Goal: Information Seeking & Learning: Learn about a topic

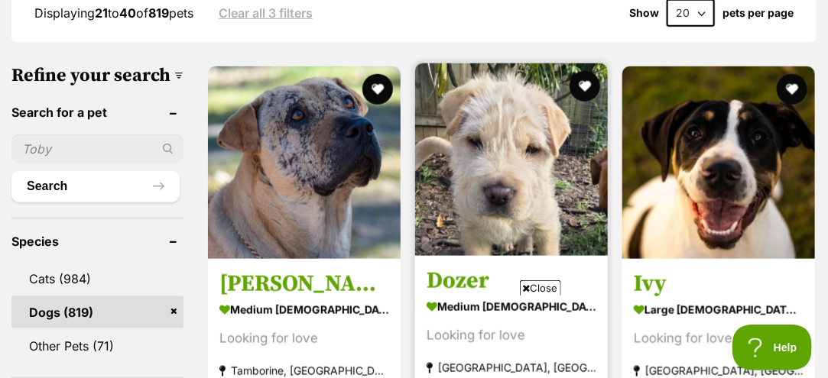
scroll to position [535, 0]
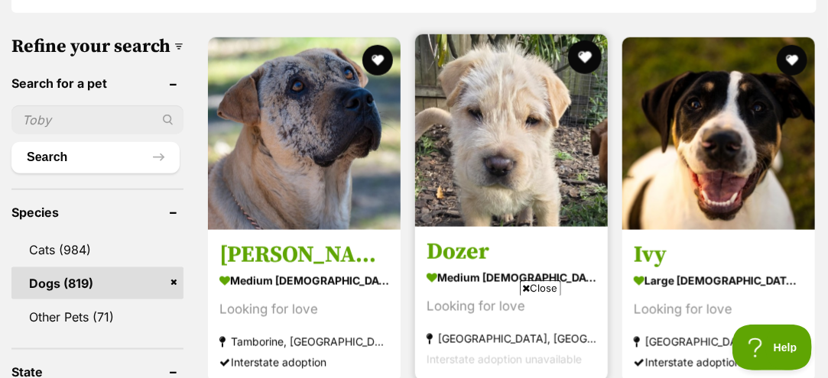
click at [578, 41] on button "favourite" at bounding box center [585, 58] width 34 height 34
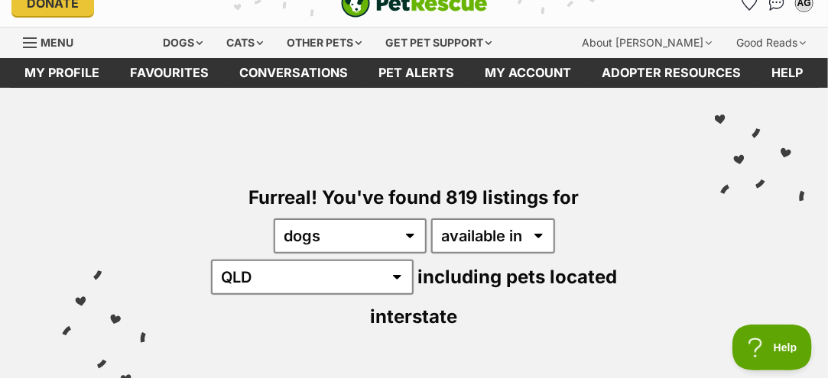
scroll to position [0, 0]
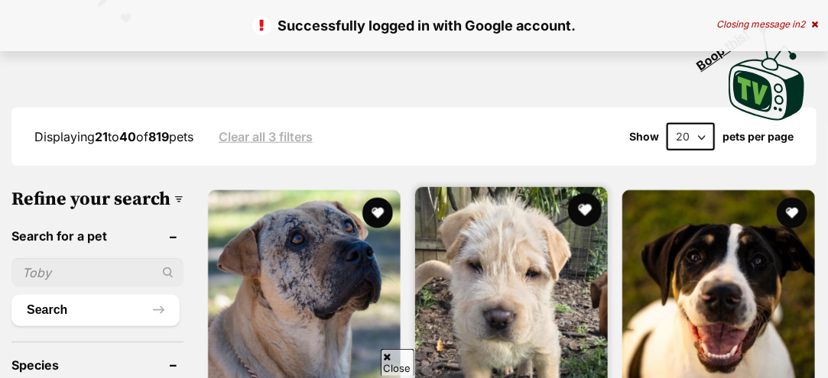
click at [580, 193] on button "favourite" at bounding box center [585, 210] width 34 height 34
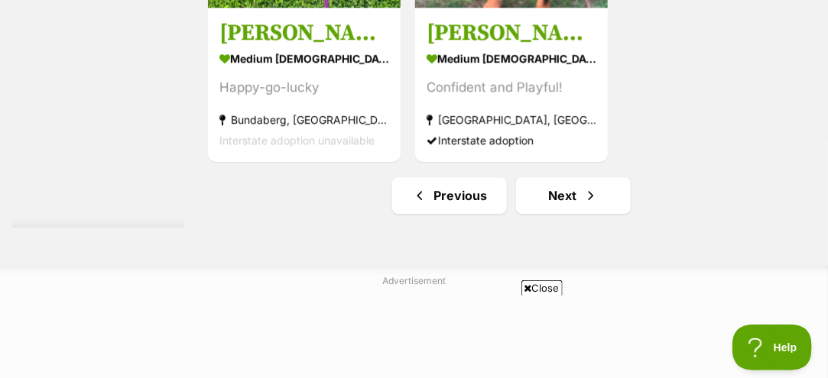
scroll to position [3439, 0]
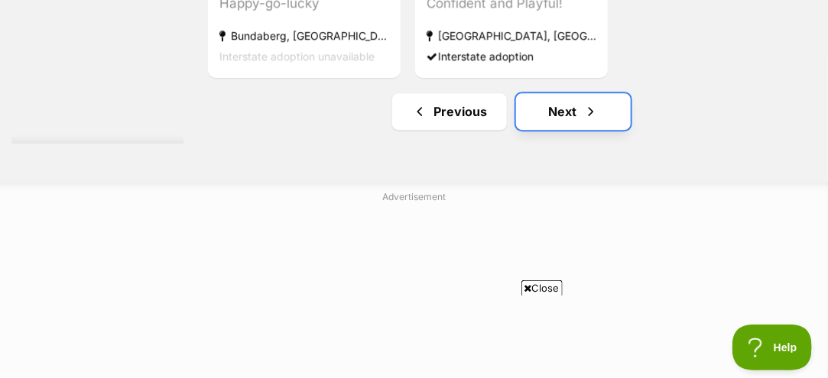
click at [548, 106] on link "Next" at bounding box center [573, 111] width 115 height 37
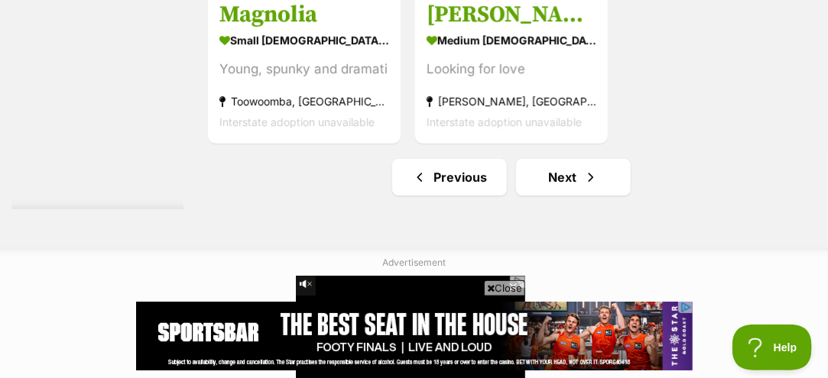
scroll to position [3592, 0]
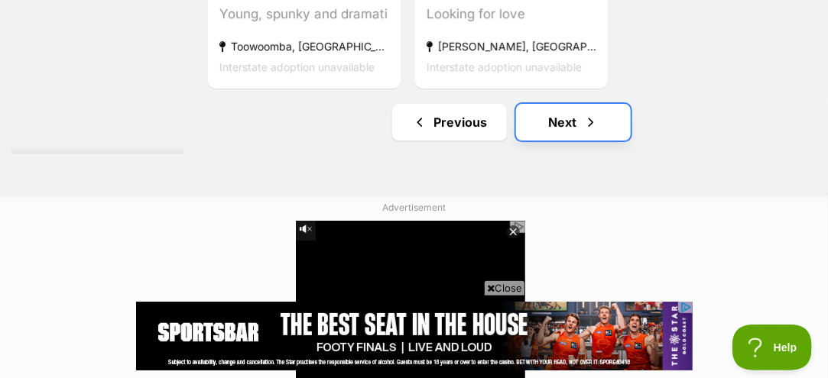
click at [572, 115] on link "Next" at bounding box center [573, 122] width 115 height 37
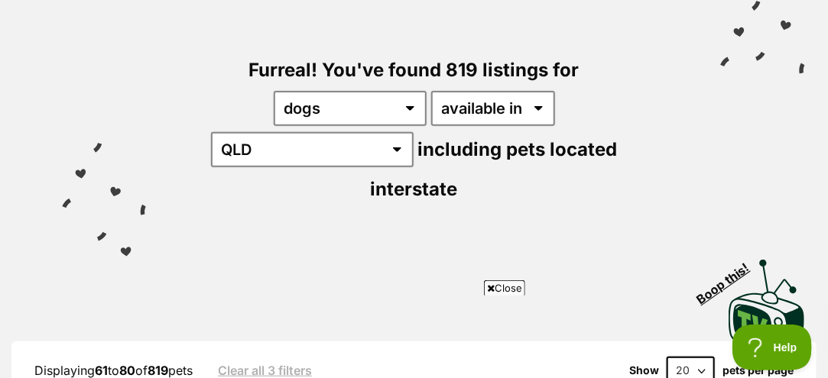
scroll to position [153, 0]
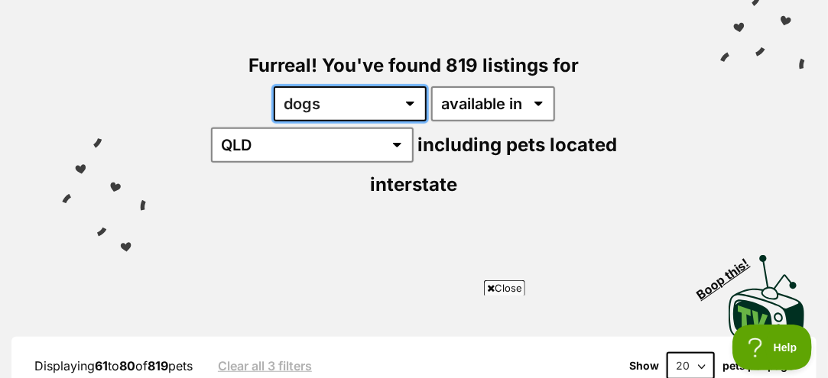
click at [274, 104] on select "any type of pet cats dogs other pets" at bounding box center [350, 103] width 153 height 35
click at [274, 86] on select "any type of pet cats dogs other pets" at bounding box center [350, 103] width 153 height 35
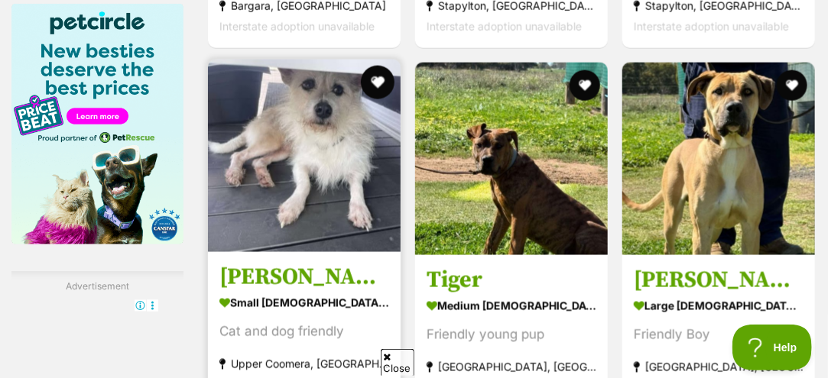
scroll to position [0, 0]
click at [371, 66] on button "favourite" at bounding box center [378, 83] width 34 height 34
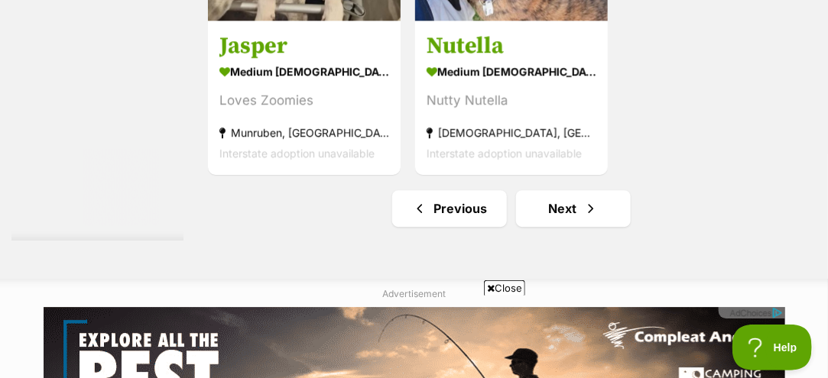
scroll to position [3363, 0]
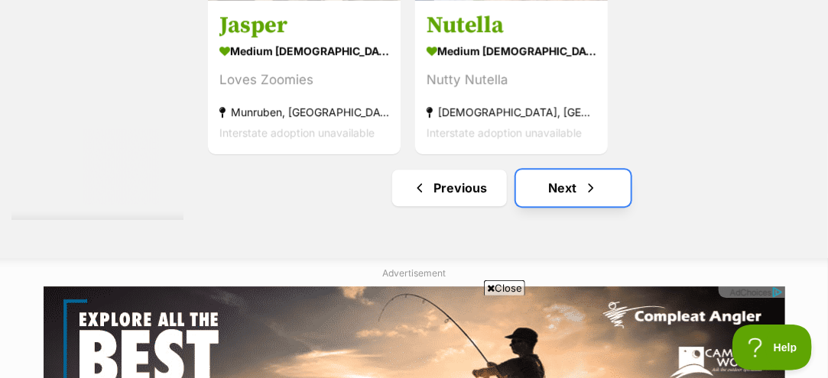
click at [572, 180] on link "Next" at bounding box center [573, 188] width 115 height 37
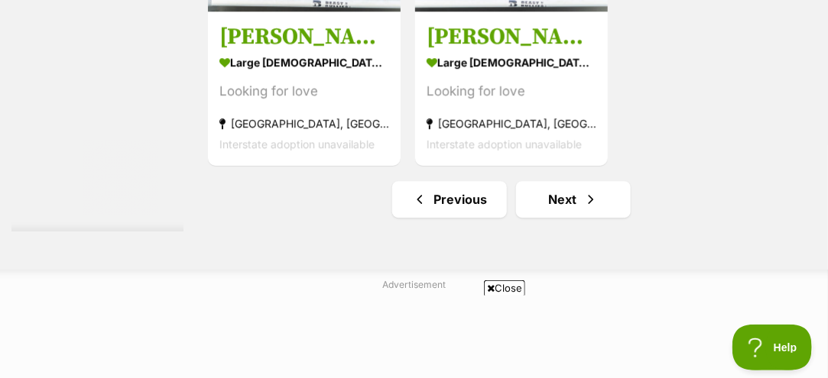
scroll to position [3439, 0]
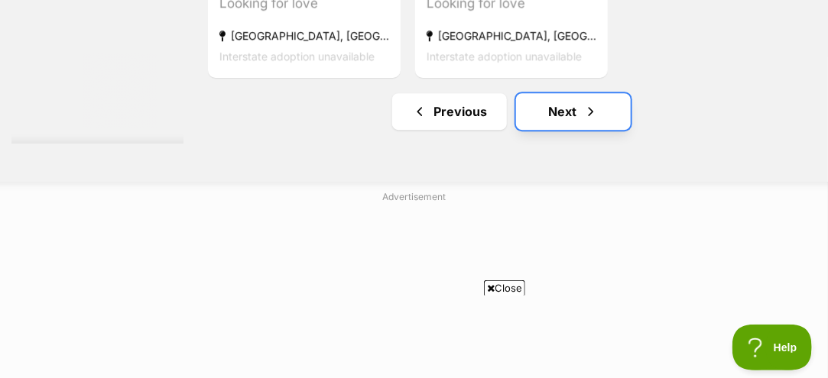
click at [568, 108] on link "Next" at bounding box center [573, 111] width 115 height 37
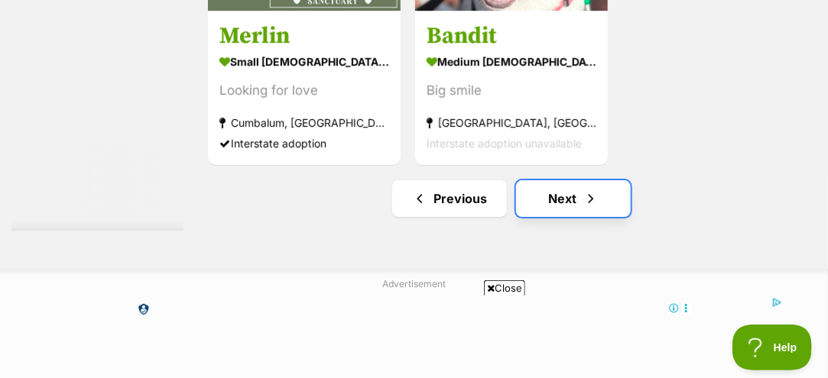
click at [563, 193] on link "Next" at bounding box center [573, 198] width 115 height 37
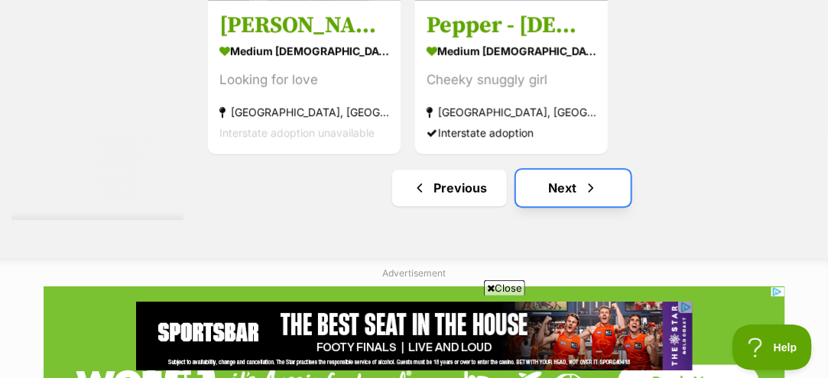
click at [549, 180] on link "Next" at bounding box center [573, 188] width 115 height 37
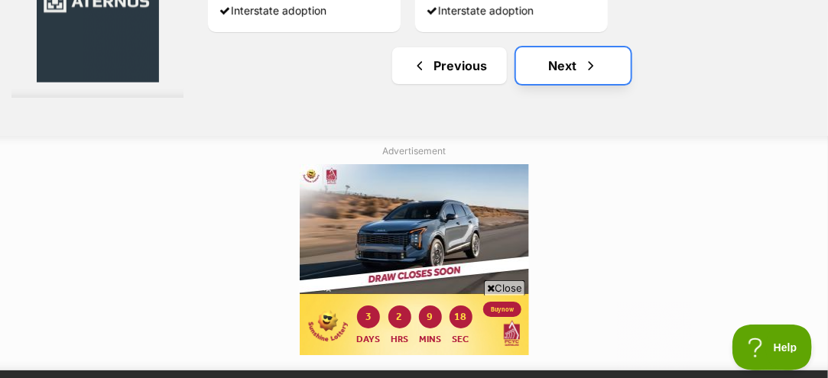
click at [563, 60] on link "Next" at bounding box center [573, 65] width 115 height 37
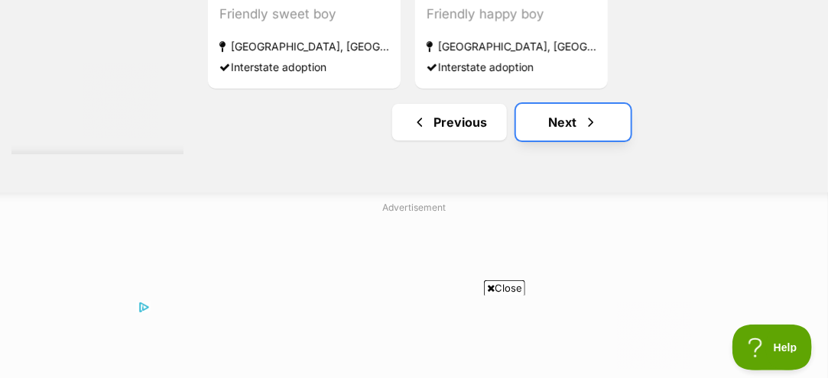
click at [562, 114] on link "Next" at bounding box center [573, 122] width 115 height 37
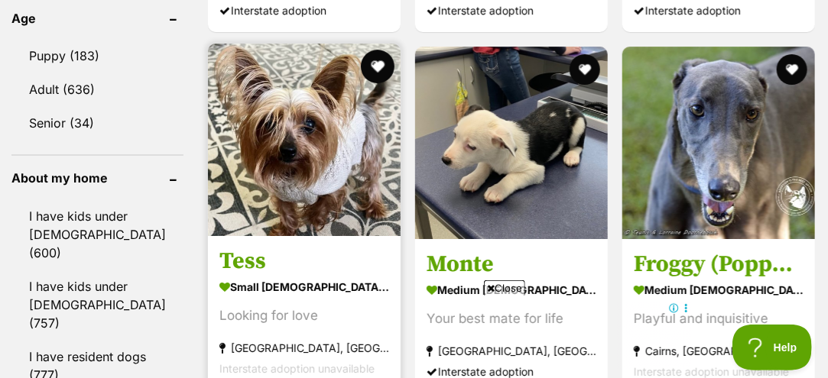
click at [369, 50] on button "favourite" at bounding box center [378, 67] width 34 height 34
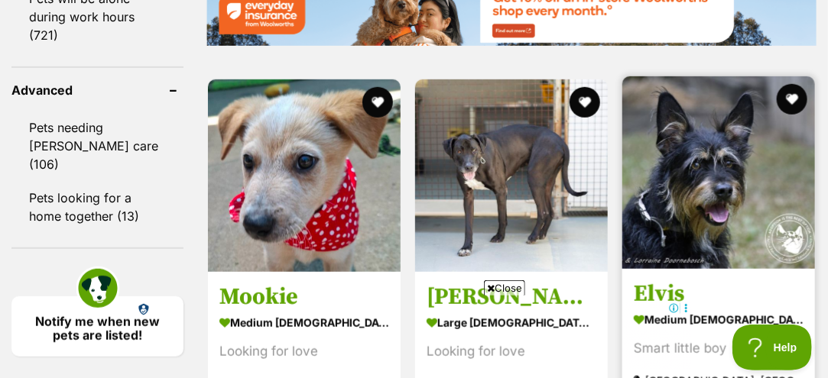
scroll to position [2216, 0]
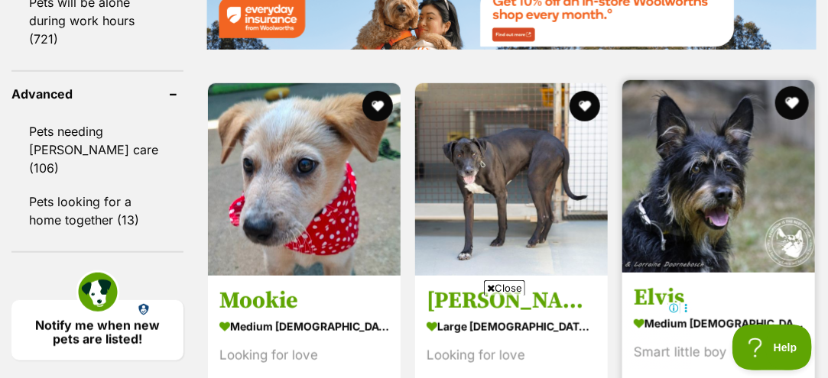
click at [796, 86] on button "favourite" at bounding box center [792, 103] width 34 height 34
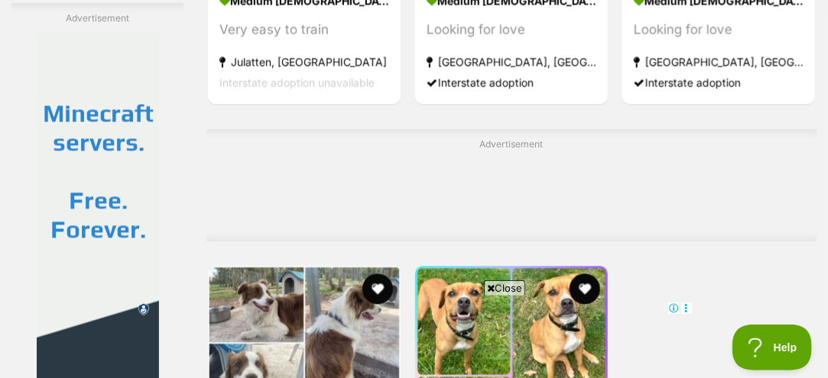
scroll to position [0, 0]
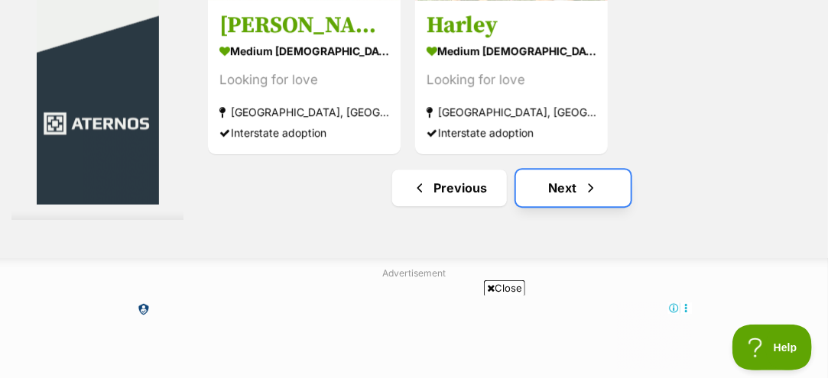
click at [548, 183] on link "Next" at bounding box center [573, 188] width 115 height 37
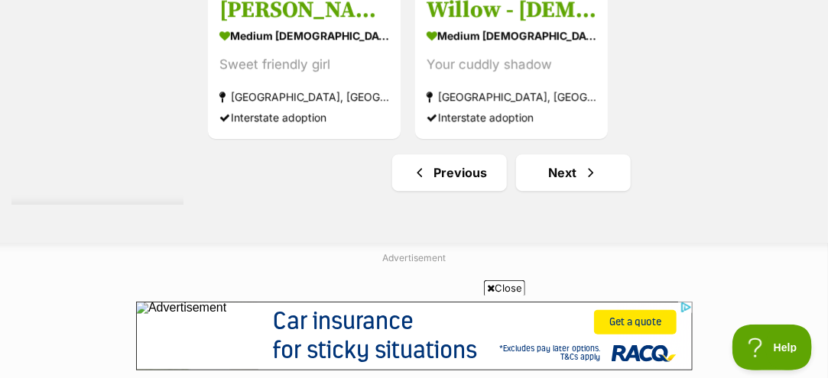
scroll to position [3439, 0]
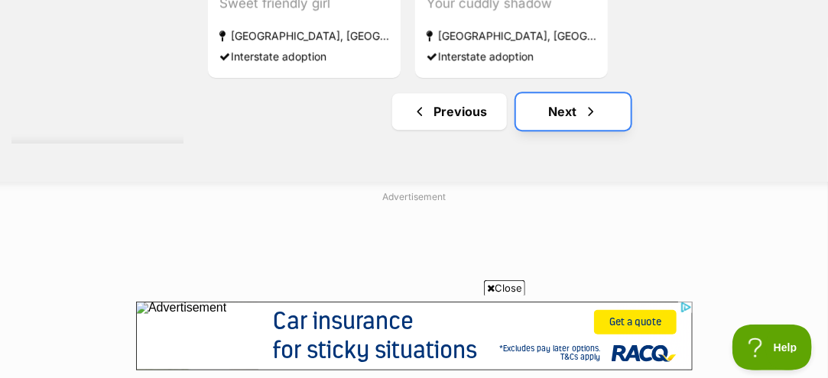
click at [569, 102] on link "Next" at bounding box center [573, 111] width 115 height 37
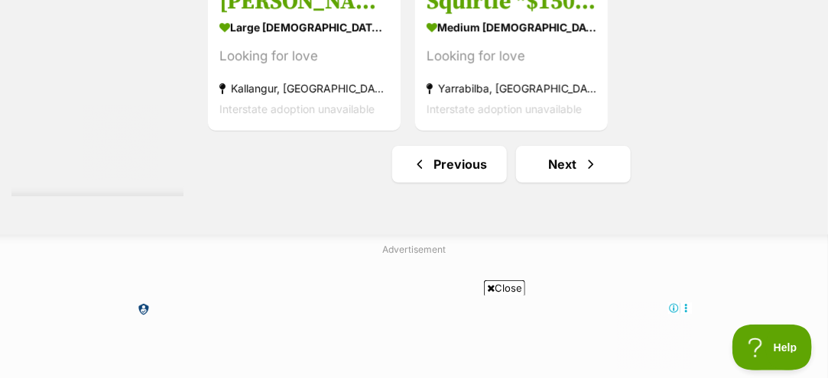
scroll to position [3592, 0]
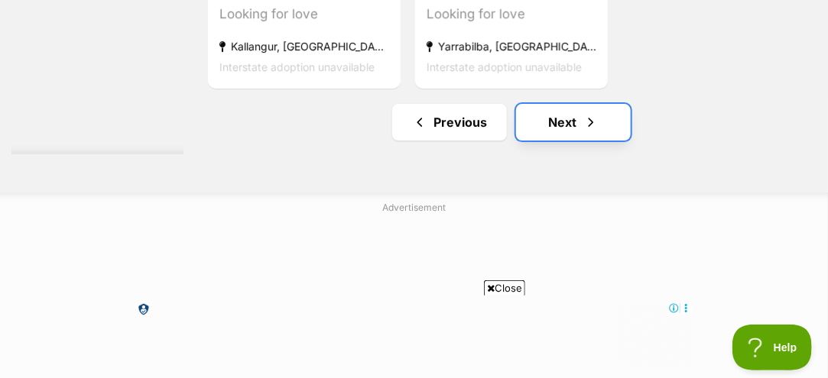
click at [543, 118] on link "Next" at bounding box center [573, 122] width 115 height 37
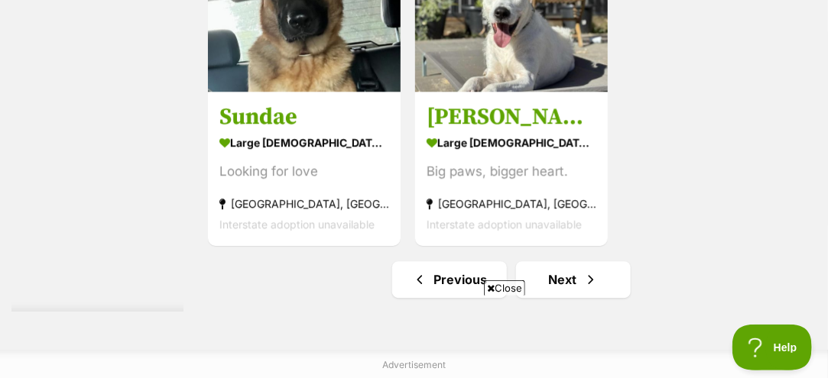
scroll to position [3363, 0]
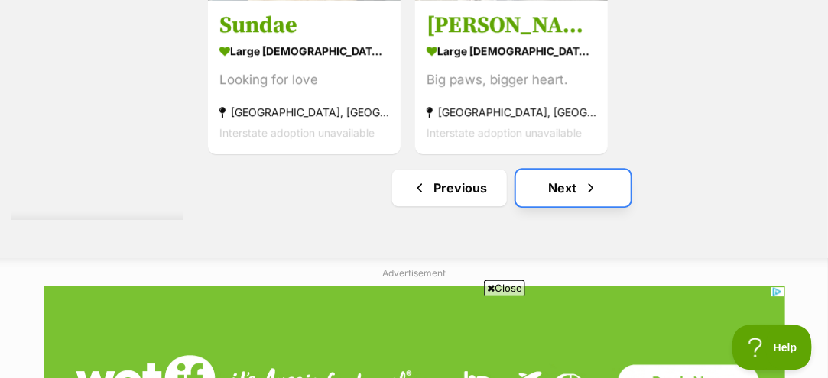
click at [555, 183] on link "Next" at bounding box center [573, 188] width 115 height 37
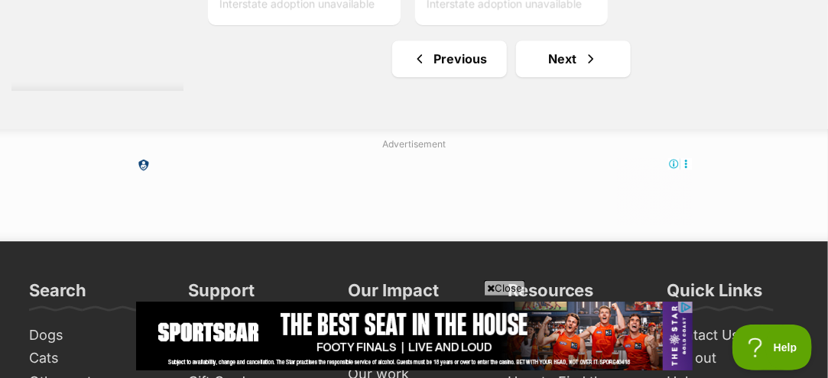
scroll to position [3516, 0]
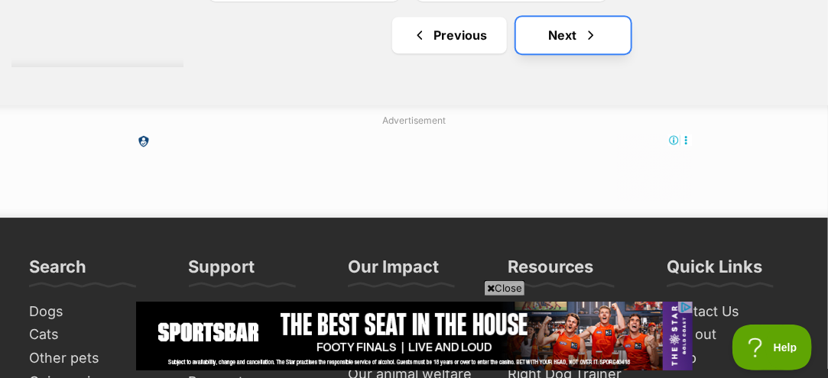
click at [570, 30] on link "Next" at bounding box center [573, 35] width 115 height 37
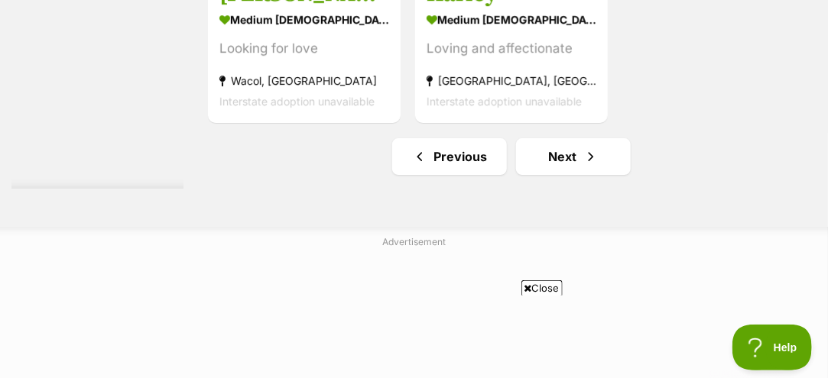
scroll to position [3592, 0]
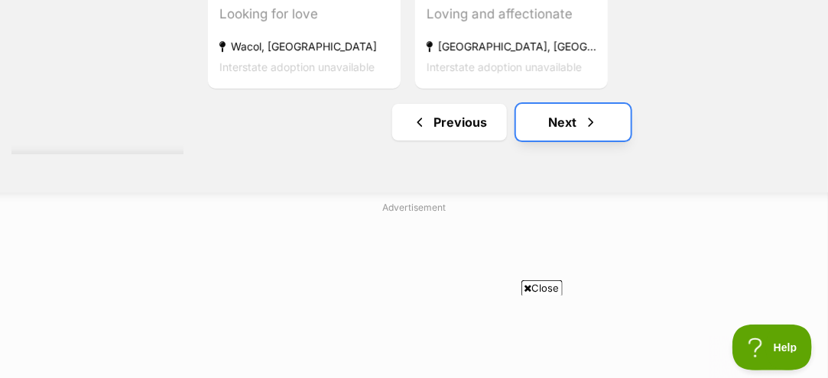
click at [574, 122] on link "Next" at bounding box center [573, 122] width 115 height 37
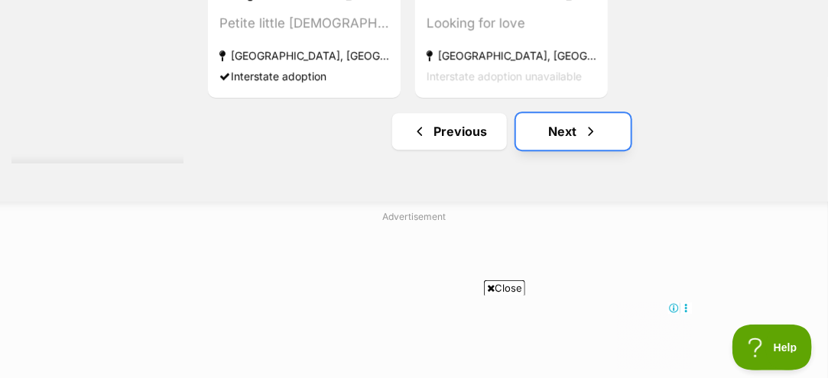
click at [562, 131] on link "Next" at bounding box center [573, 131] width 115 height 37
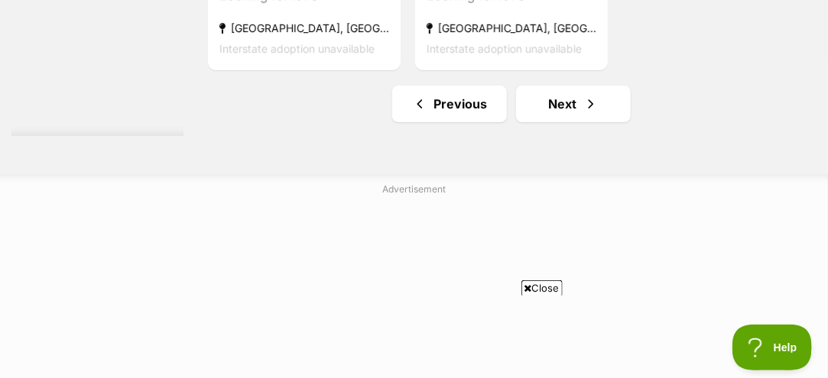
scroll to position [3592, 0]
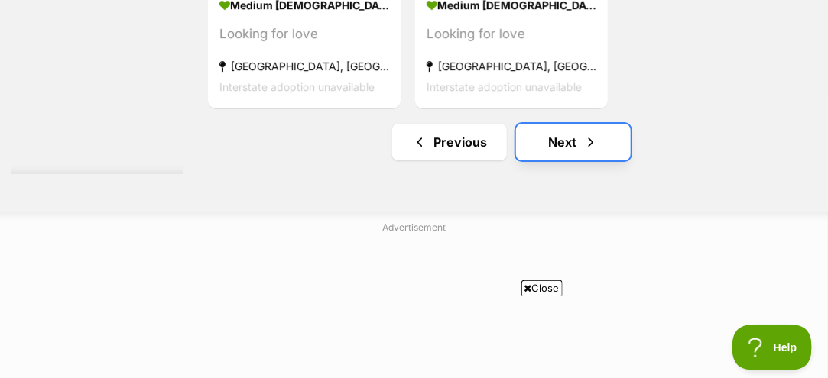
click at [564, 136] on link "Next" at bounding box center [573, 142] width 115 height 37
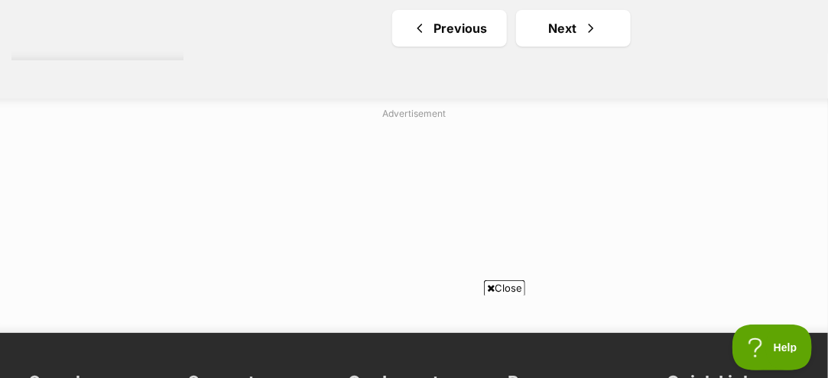
scroll to position [3745, 0]
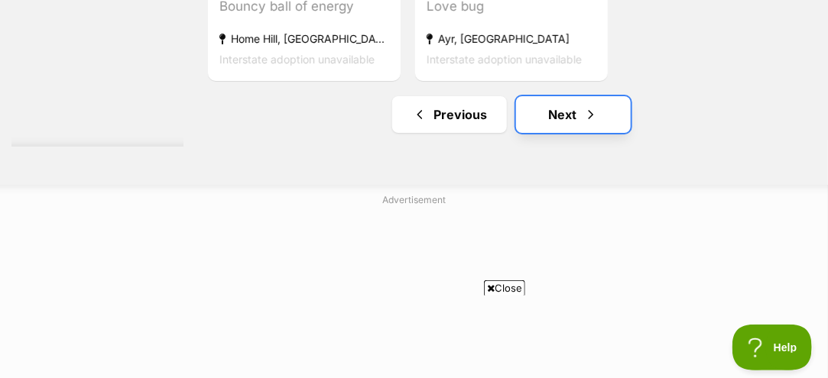
click at [564, 111] on link "Next" at bounding box center [573, 114] width 115 height 37
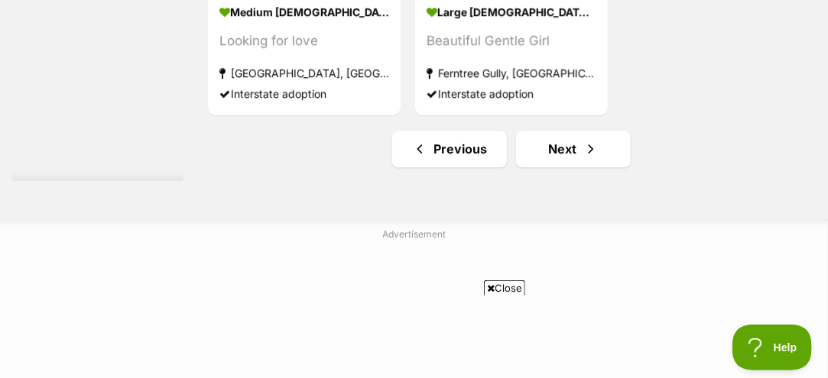
scroll to position [3516, 0]
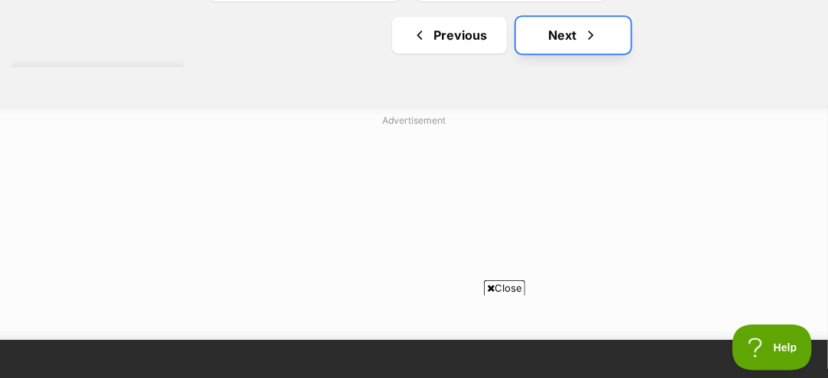
click at [546, 28] on link "Next" at bounding box center [573, 35] width 115 height 37
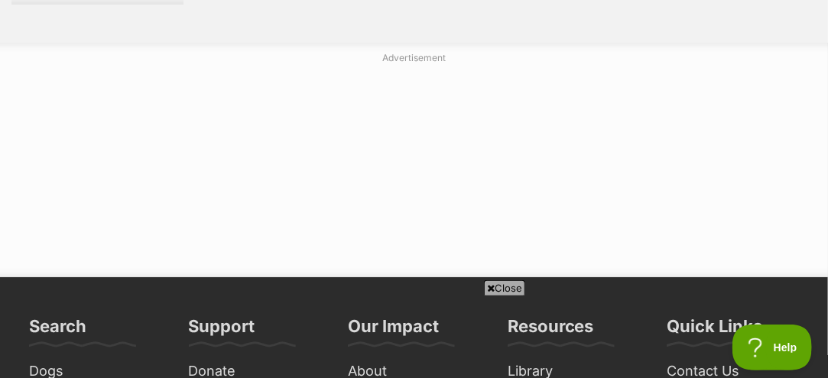
scroll to position [3592, 0]
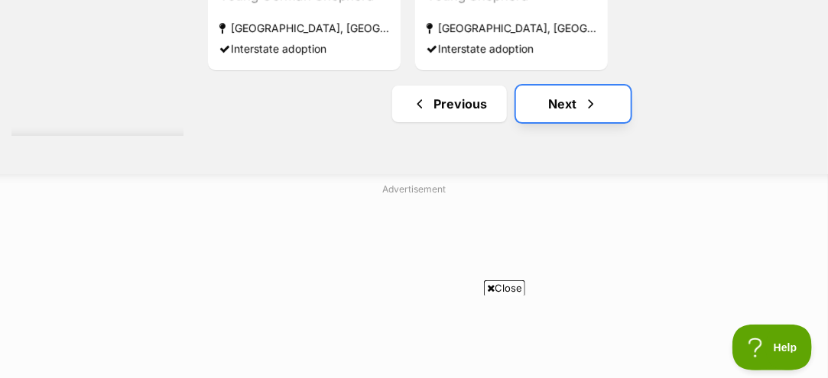
click at [566, 96] on link "Next" at bounding box center [573, 104] width 115 height 37
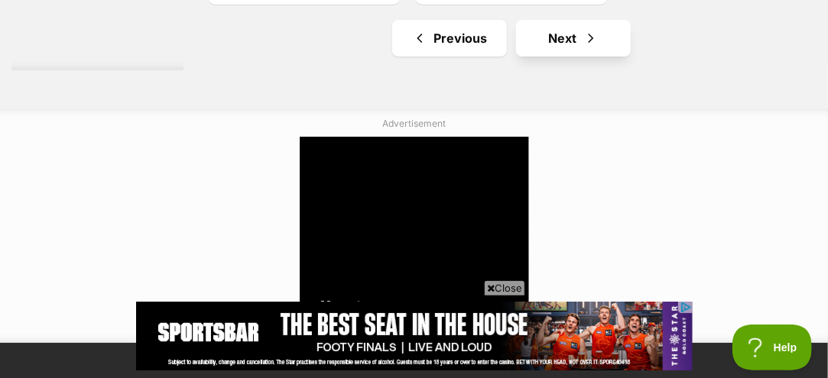
scroll to position [0, 218]
click at [543, 37] on link "Next" at bounding box center [573, 38] width 115 height 37
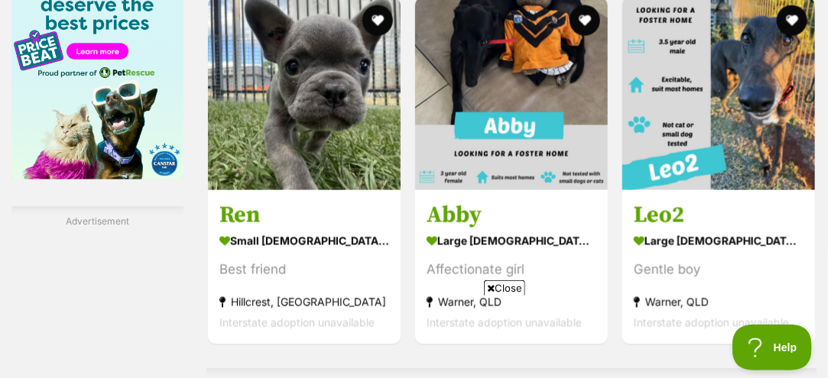
scroll to position [2598, 0]
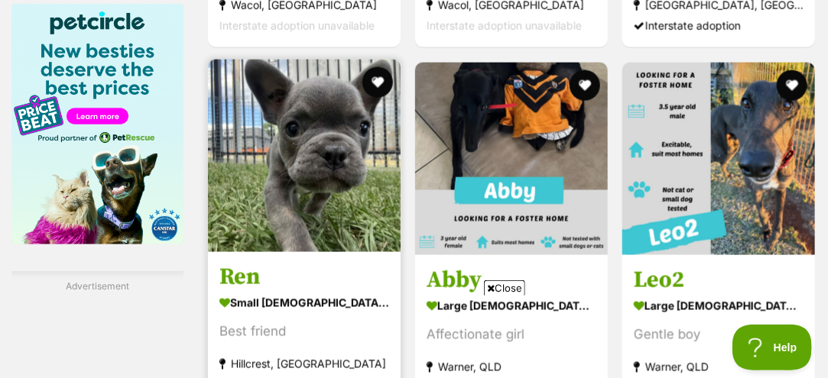
click at [295, 154] on img at bounding box center [304, 156] width 193 height 193
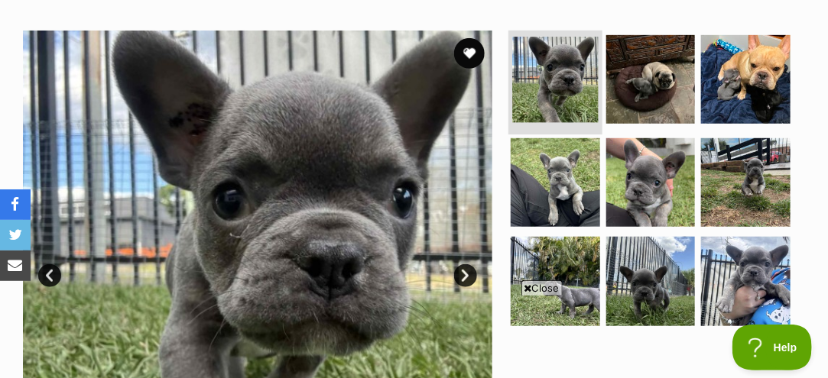
scroll to position [229, 0]
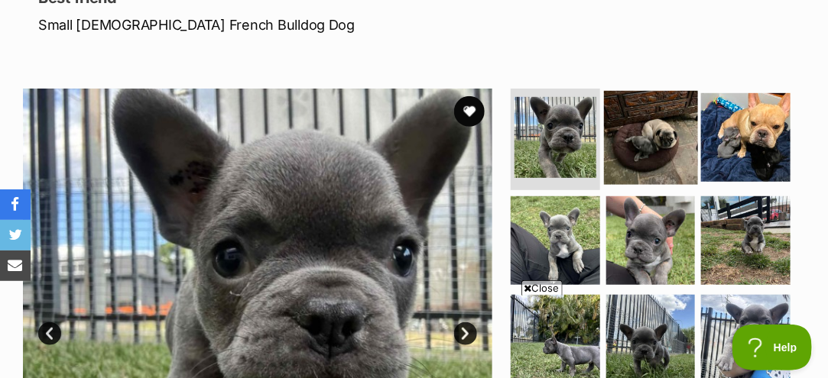
click at [660, 144] on img at bounding box center [650, 137] width 93 height 93
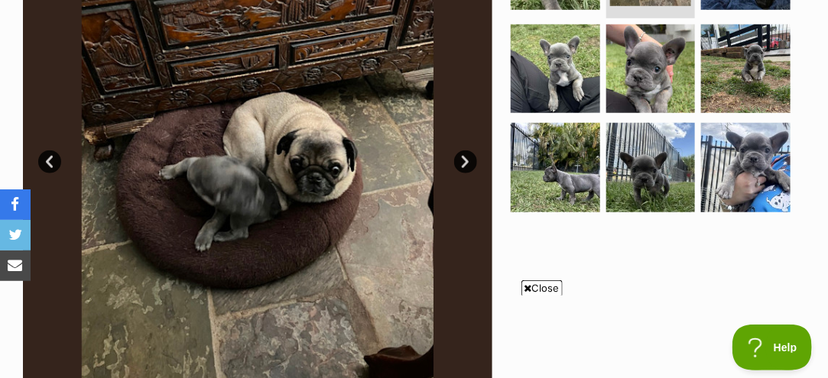
scroll to position [382, 0]
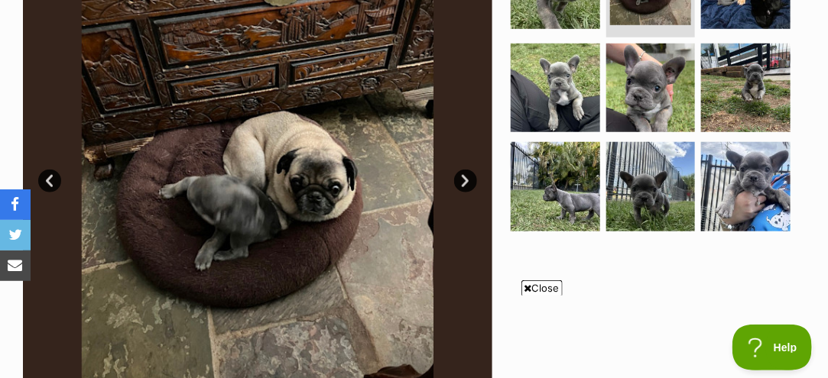
click at [462, 180] on link "Next" at bounding box center [465, 181] width 23 height 23
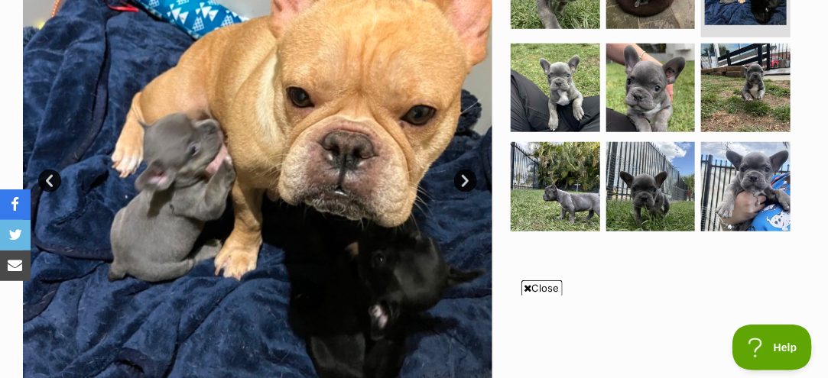
click at [462, 178] on link "Next" at bounding box center [465, 181] width 23 height 23
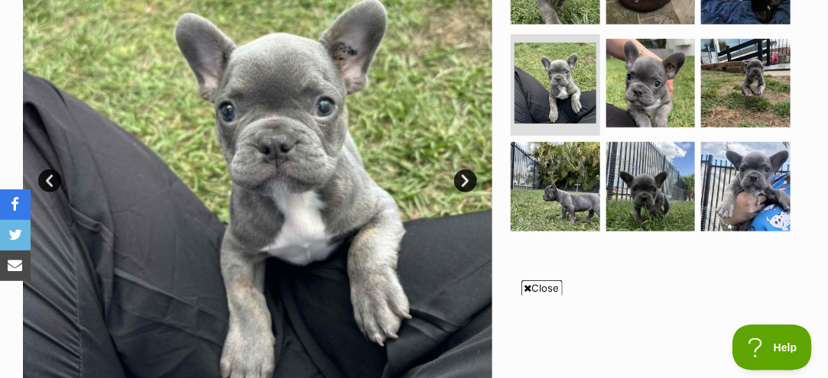
click at [462, 178] on link "Next" at bounding box center [465, 181] width 23 height 23
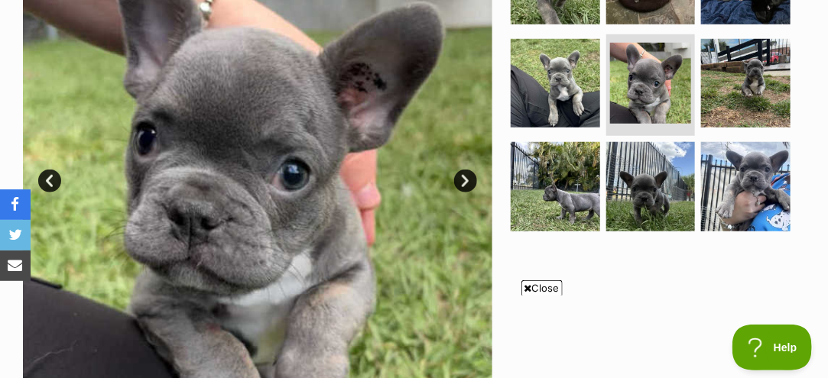
click at [462, 178] on link "Next" at bounding box center [465, 181] width 23 height 23
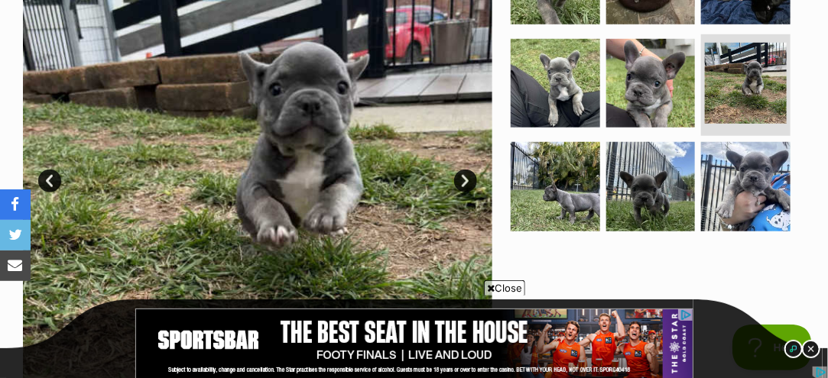
scroll to position [0, 0]
click at [464, 179] on link "Next" at bounding box center [465, 181] width 23 height 23
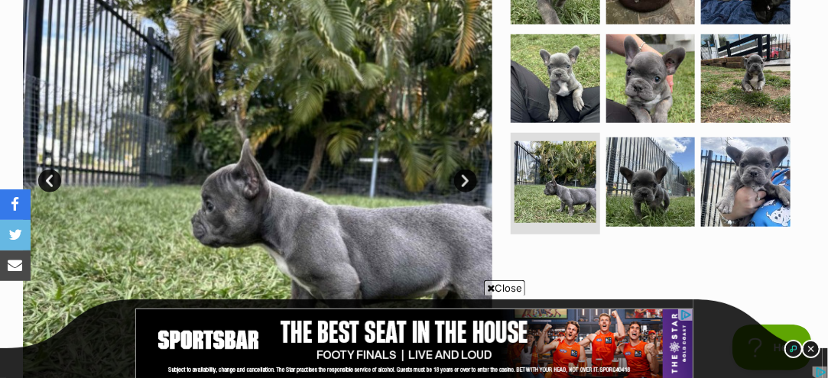
click at [464, 179] on link "Next" at bounding box center [465, 181] width 23 height 23
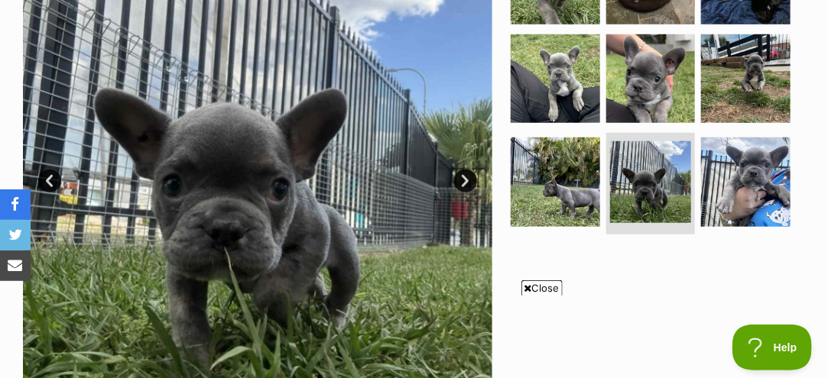
click at [464, 174] on link "Next" at bounding box center [465, 181] width 23 height 23
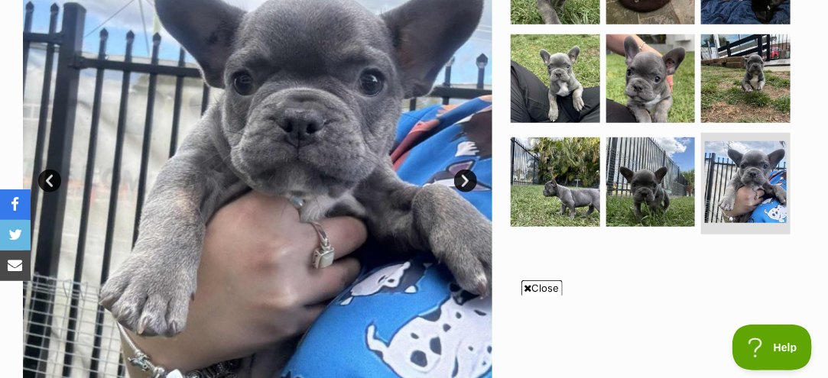
click at [462, 173] on link "Next" at bounding box center [465, 181] width 23 height 23
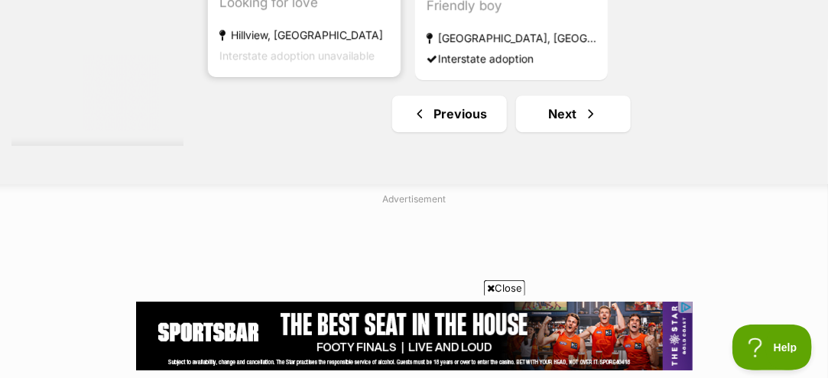
scroll to position [3439, 0]
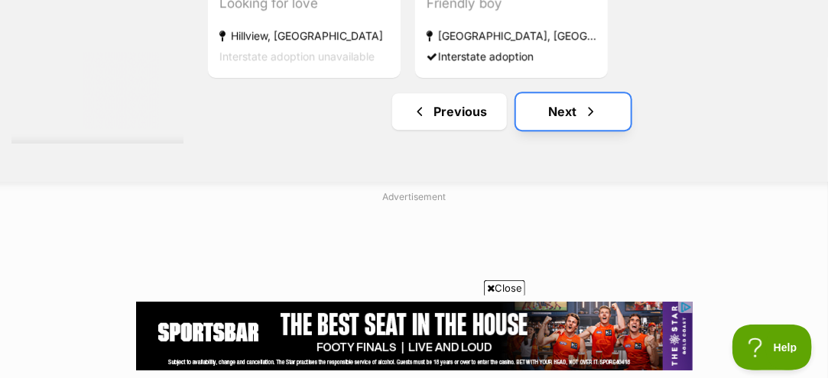
click at [583, 102] on span "Next page" at bounding box center [590, 111] width 15 height 18
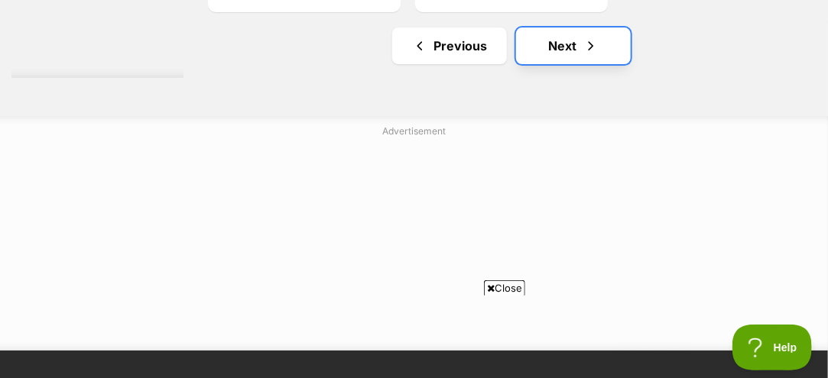
click at [546, 36] on link "Next" at bounding box center [573, 46] width 115 height 37
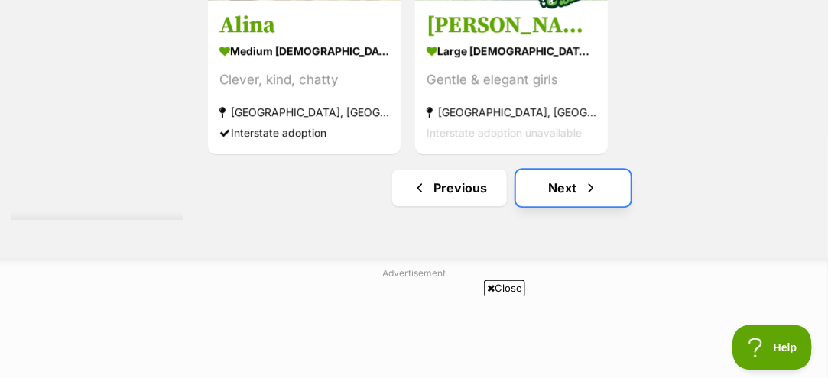
click at [536, 180] on link "Next" at bounding box center [573, 188] width 115 height 37
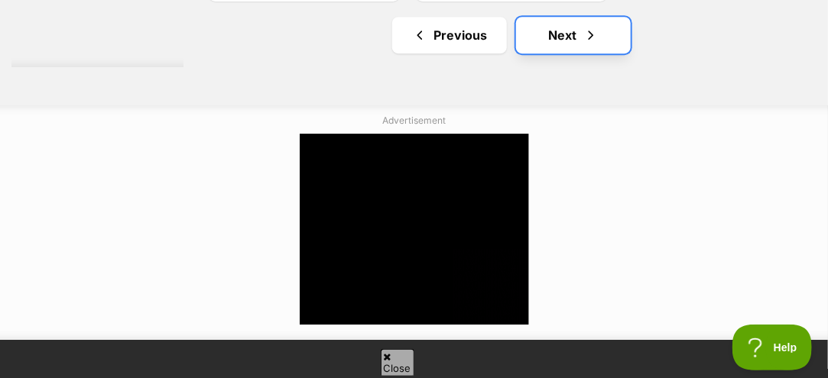
click at [585, 37] on span "Next page" at bounding box center [590, 35] width 15 height 18
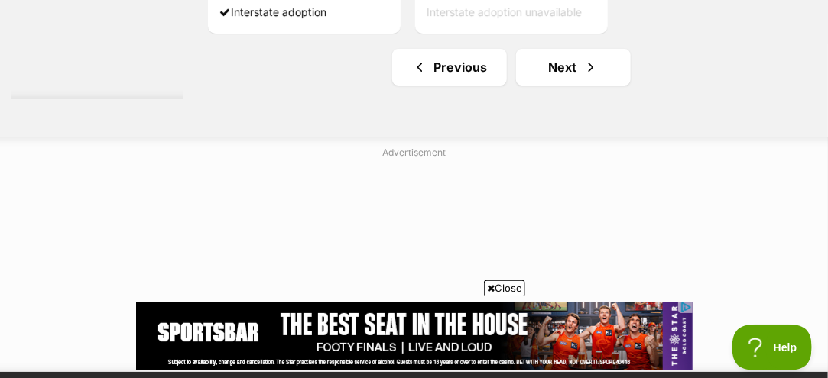
scroll to position [3592, 0]
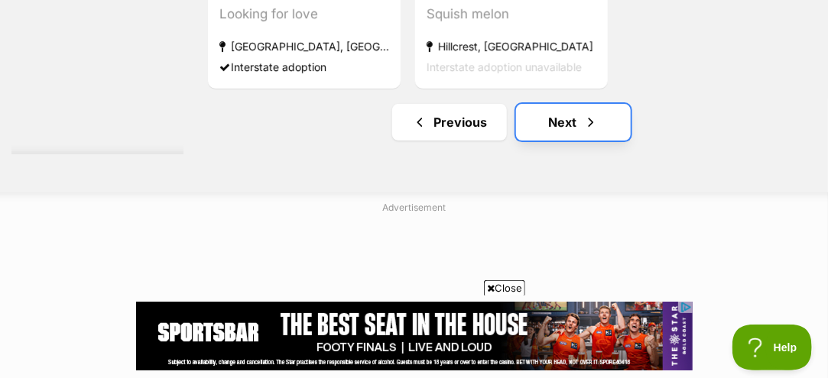
click at [567, 113] on link "Next" at bounding box center [573, 122] width 115 height 37
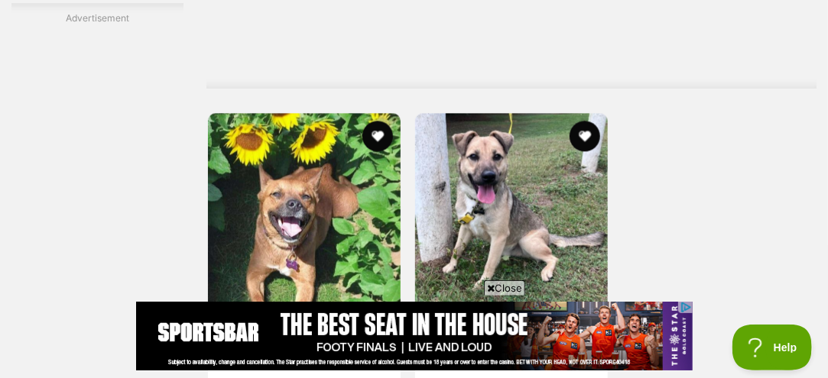
scroll to position [3286, 0]
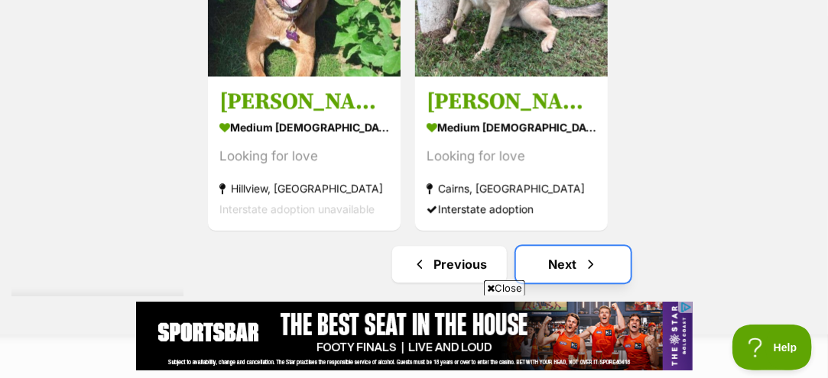
click at [562, 258] on link "Next" at bounding box center [573, 264] width 115 height 37
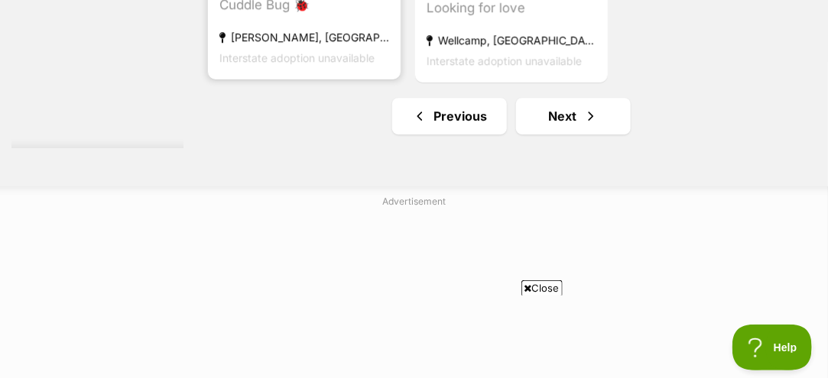
scroll to position [3439, 0]
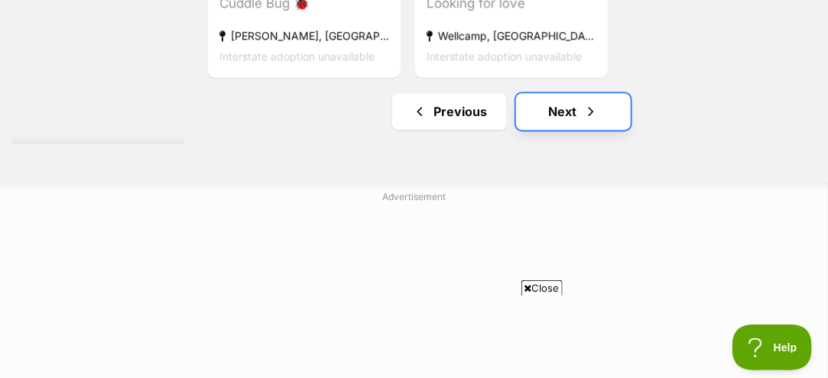
click at [560, 107] on link "Next" at bounding box center [573, 111] width 115 height 37
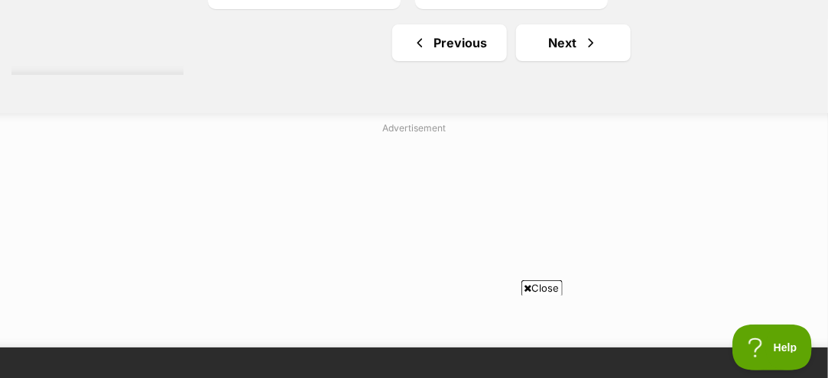
scroll to position [3668, 0]
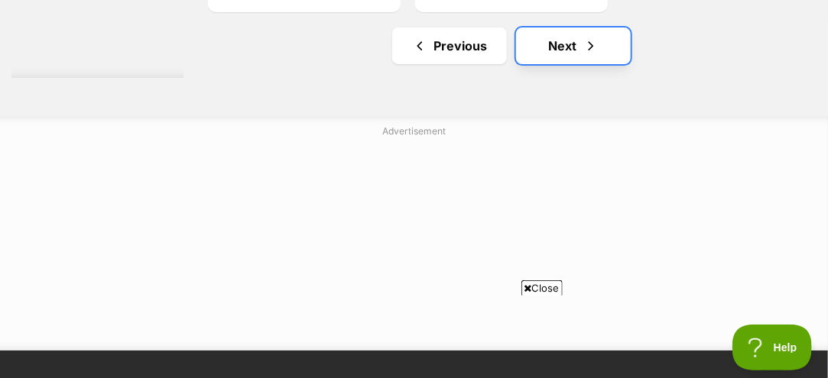
click at [557, 41] on link "Next" at bounding box center [573, 46] width 115 height 37
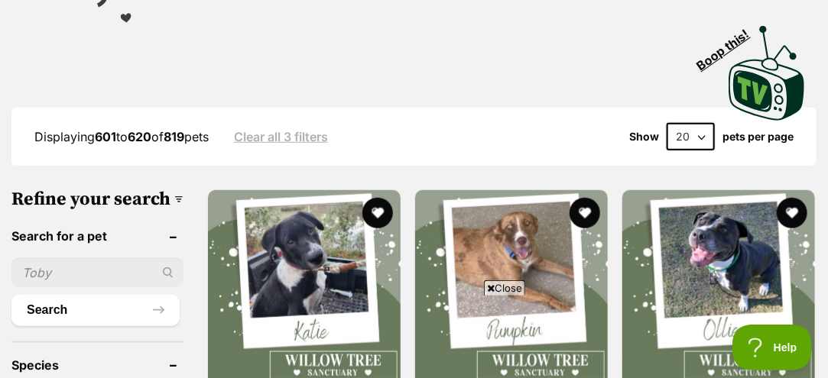
click at [701, 123] on select "20 40 60" at bounding box center [690, 137] width 48 height 28
select select "60"
click at [666, 123] on select "20 40 60" at bounding box center [690, 137] width 48 height 28
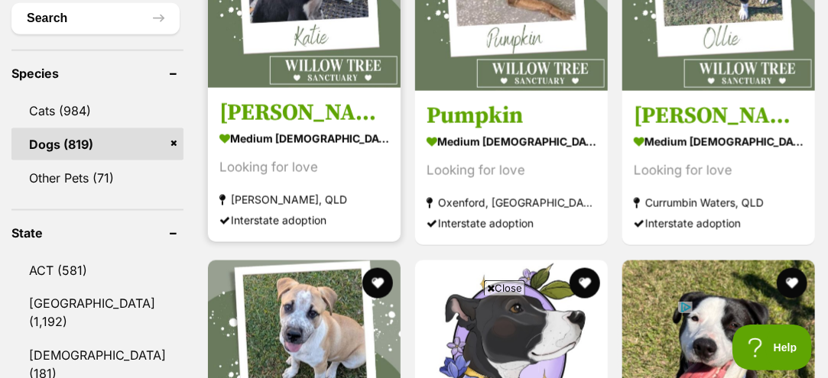
scroll to position [688, 0]
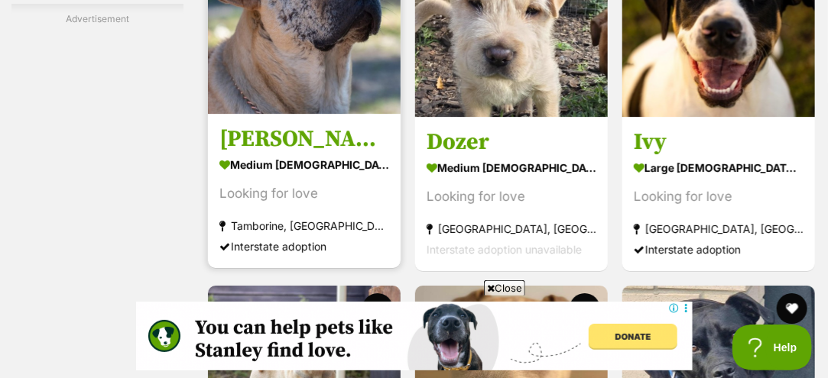
scroll to position [3664, 0]
